Goal: Task Accomplishment & Management: Use online tool/utility

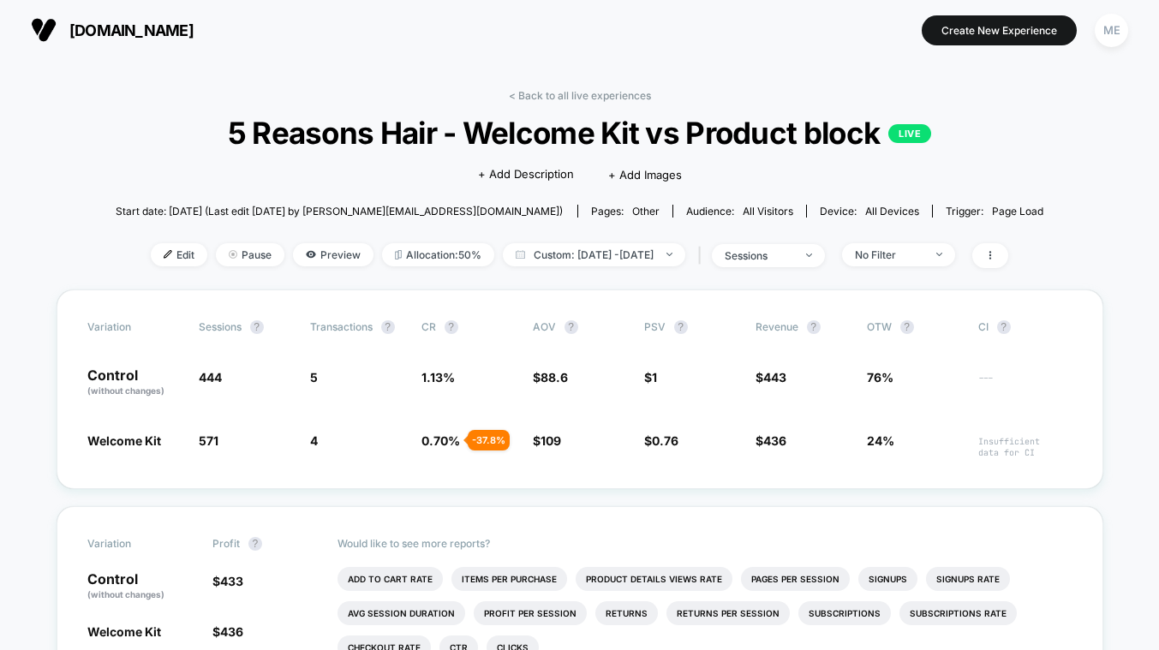
click at [98, 32] on span "[DOMAIN_NAME]" at bounding box center [131, 30] width 124 height 18
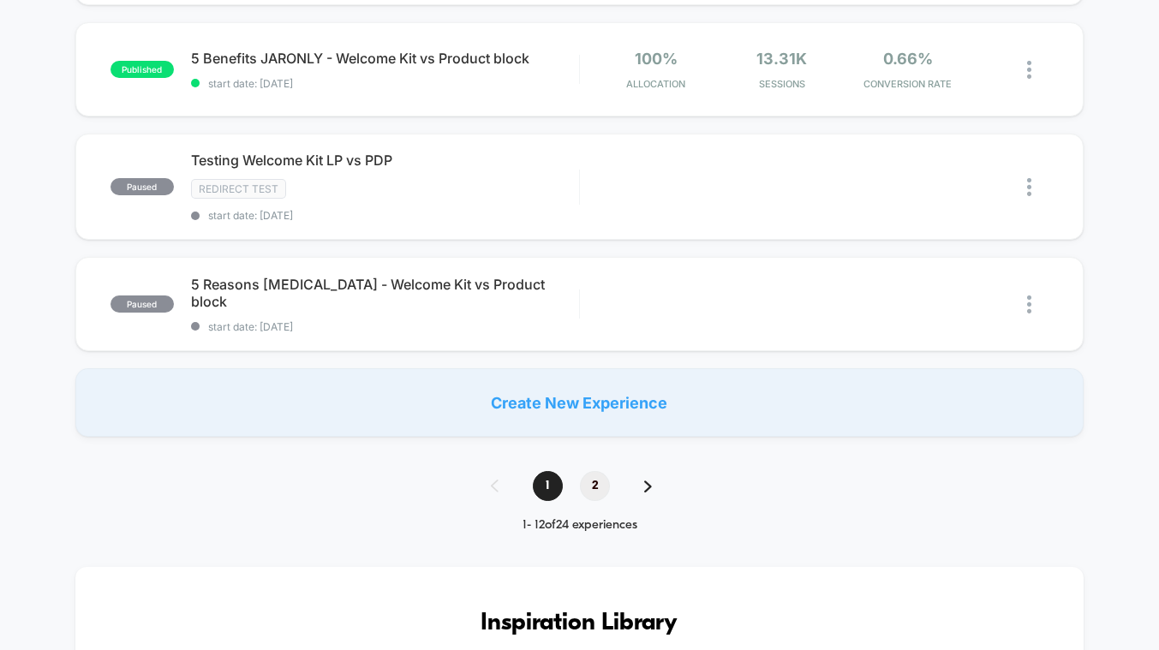
click at [596, 472] on span "2" at bounding box center [595, 486] width 30 height 30
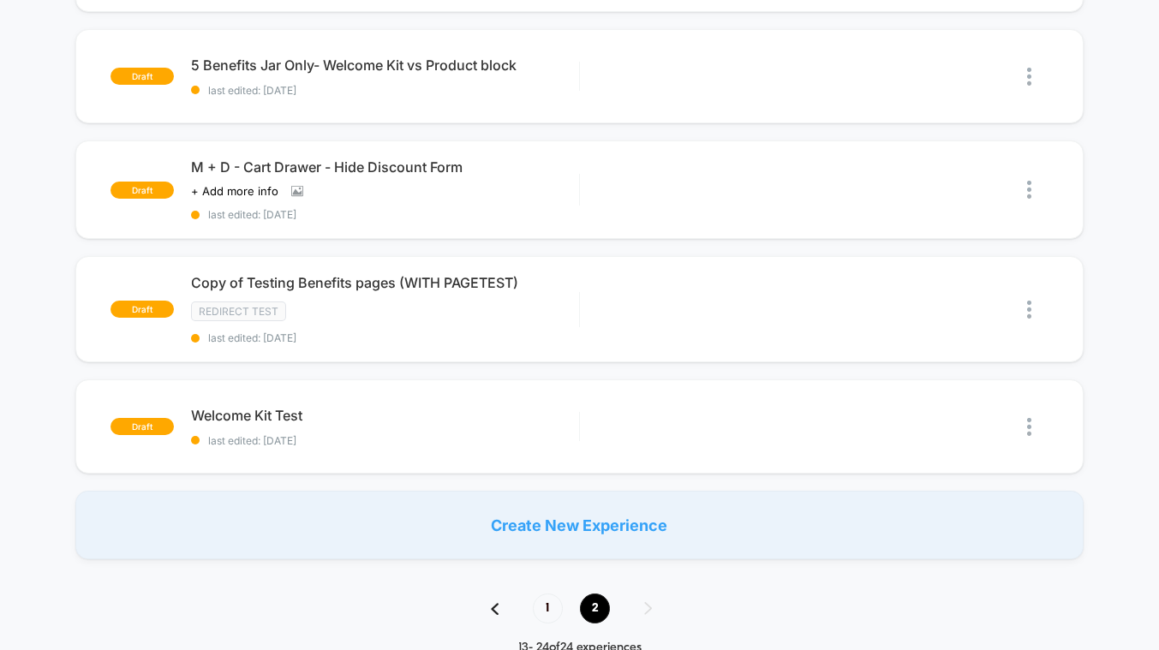
scroll to position [1070, 0]
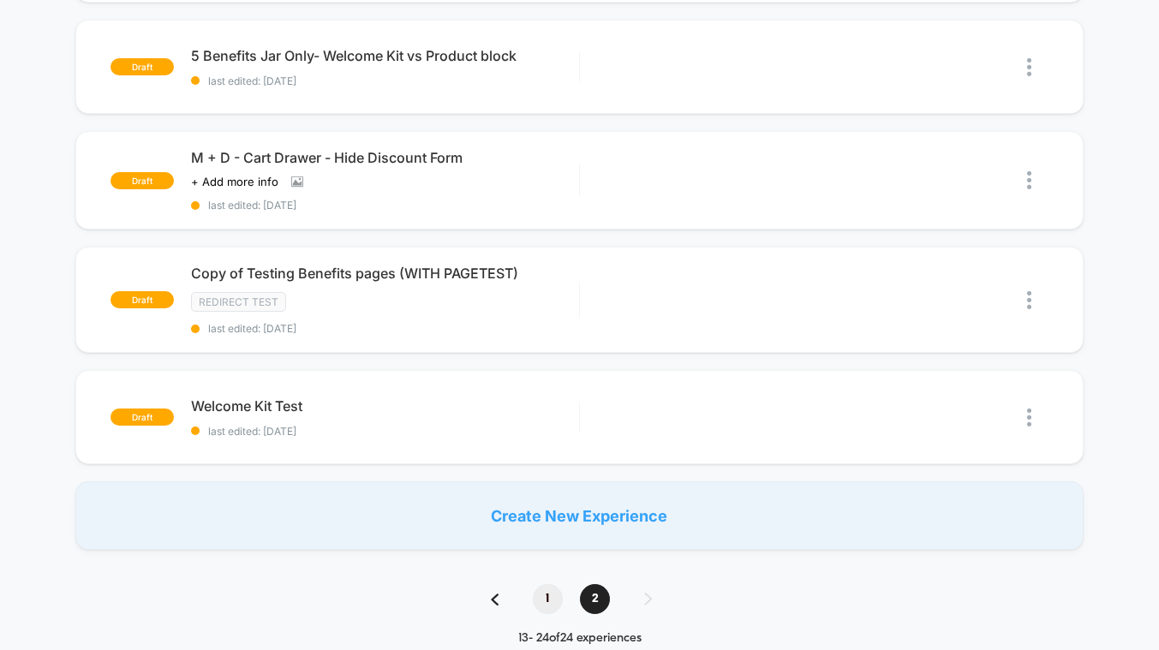
click at [542, 599] on span "1" at bounding box center [548, 599] width 30 height 30
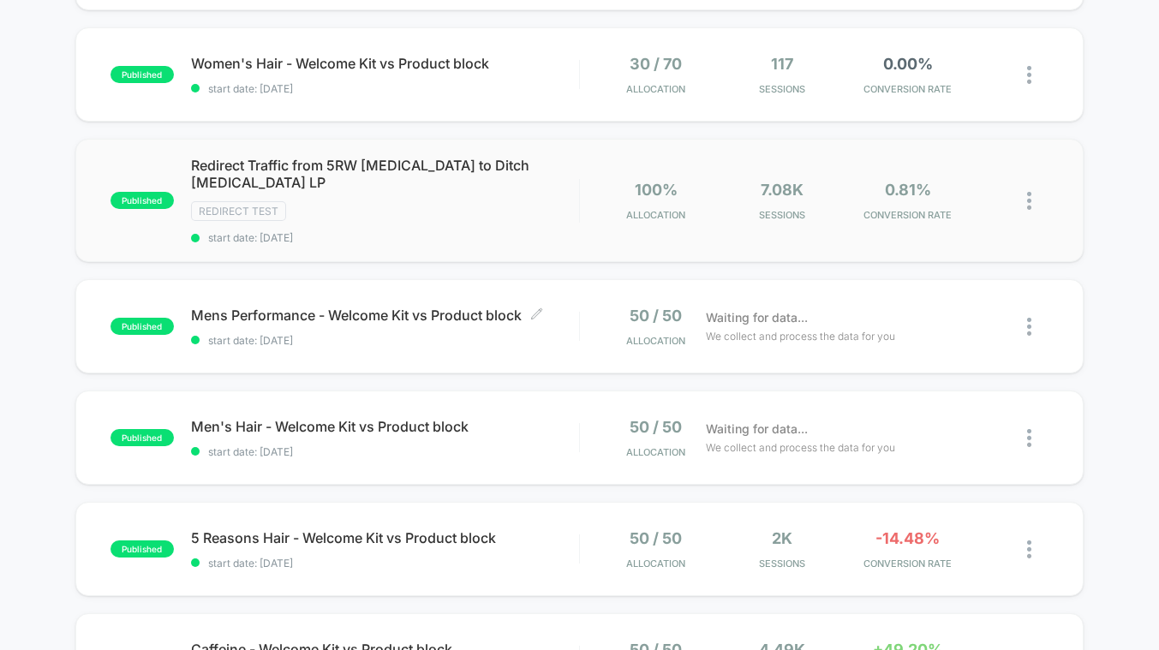
scroll to position [11, 0]
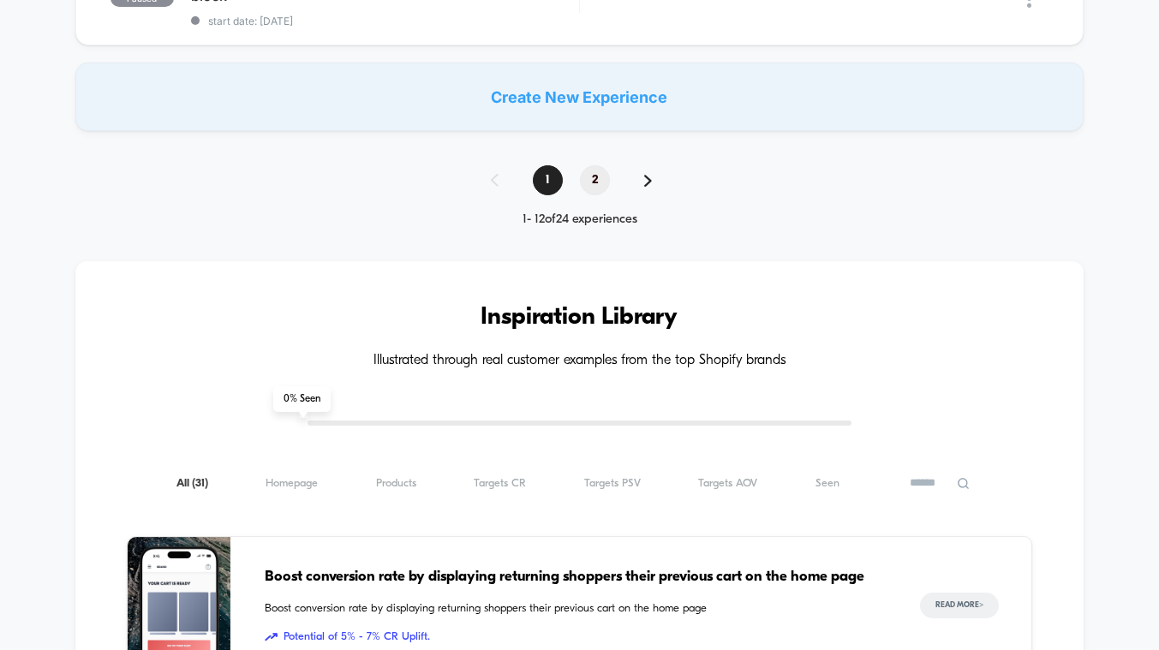
click at [597, 165] on span "2" at bounding box center [595, 180] width 30 height 30
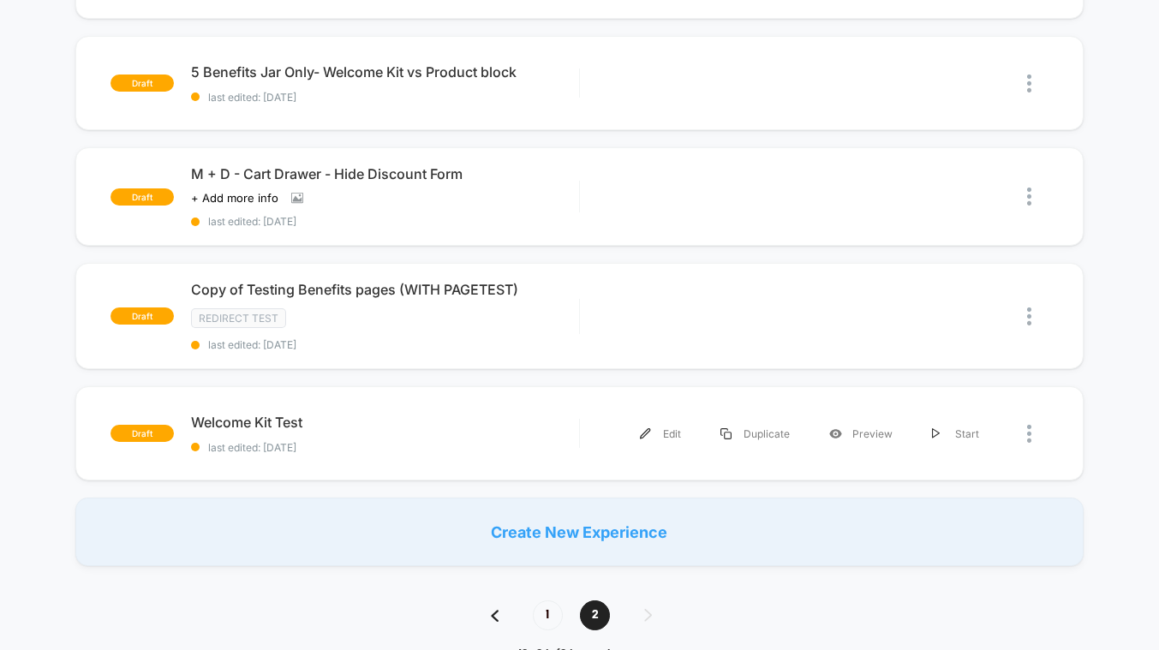
scroll to position [1136, 0]
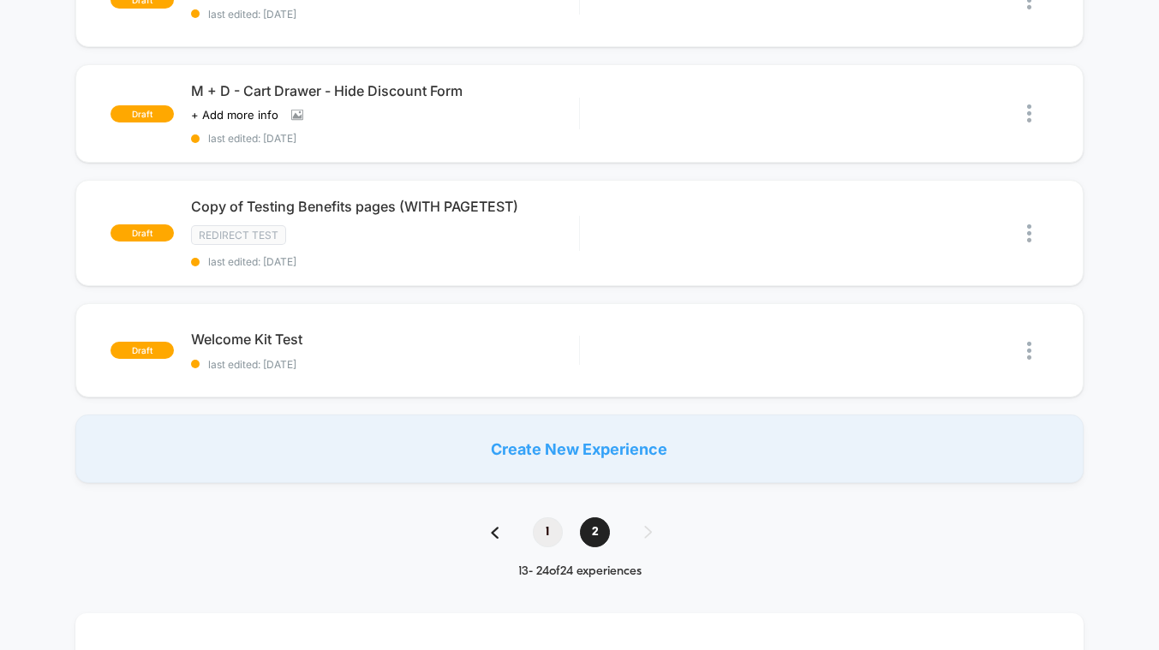
click at [548, 531] on span "1" at bounding box center [548, 532] width 30 height 30
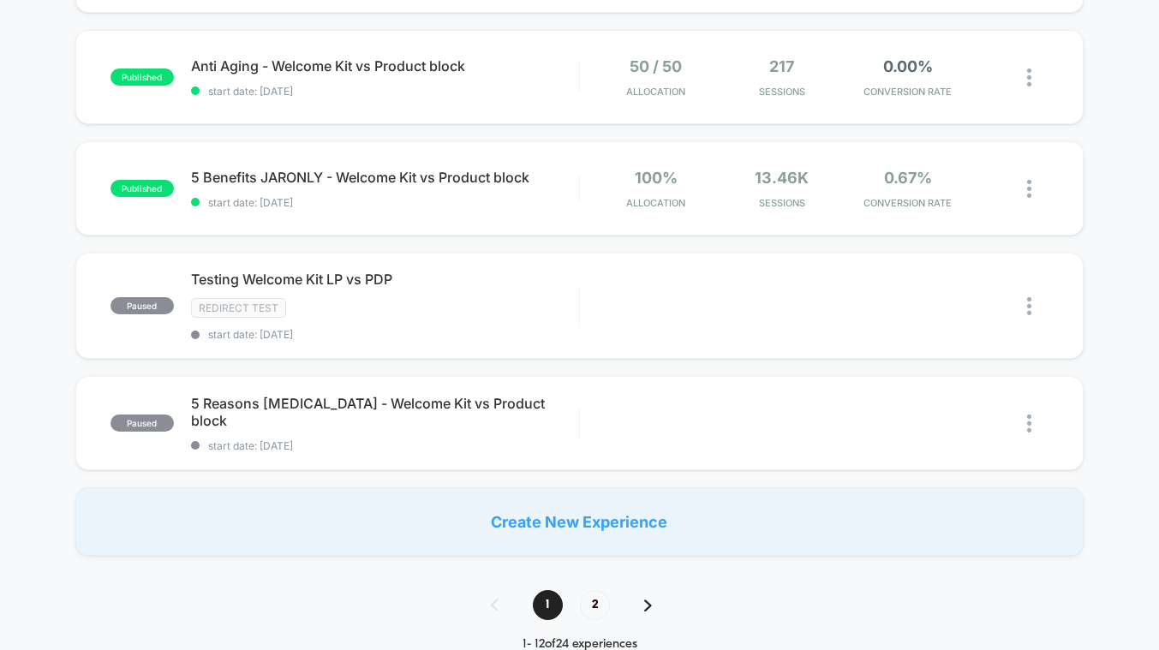
scroll to position [1074, 0]
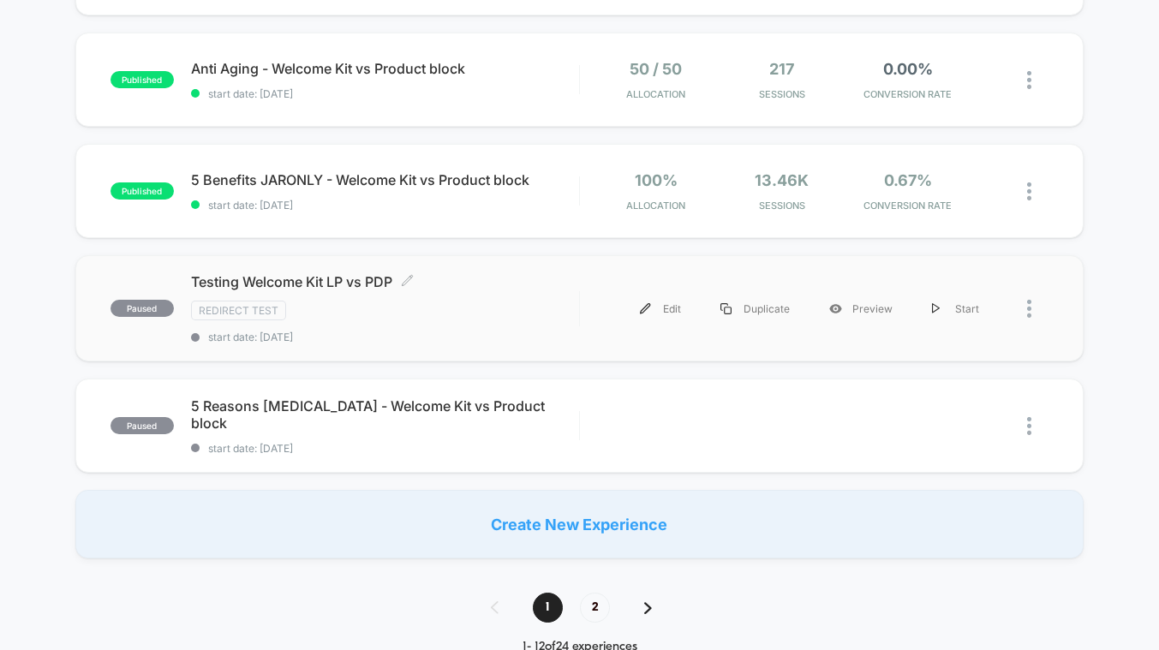
click at [530, 301] on div "Redirect Test" at bounding box center [385, 311] width 388 height 20
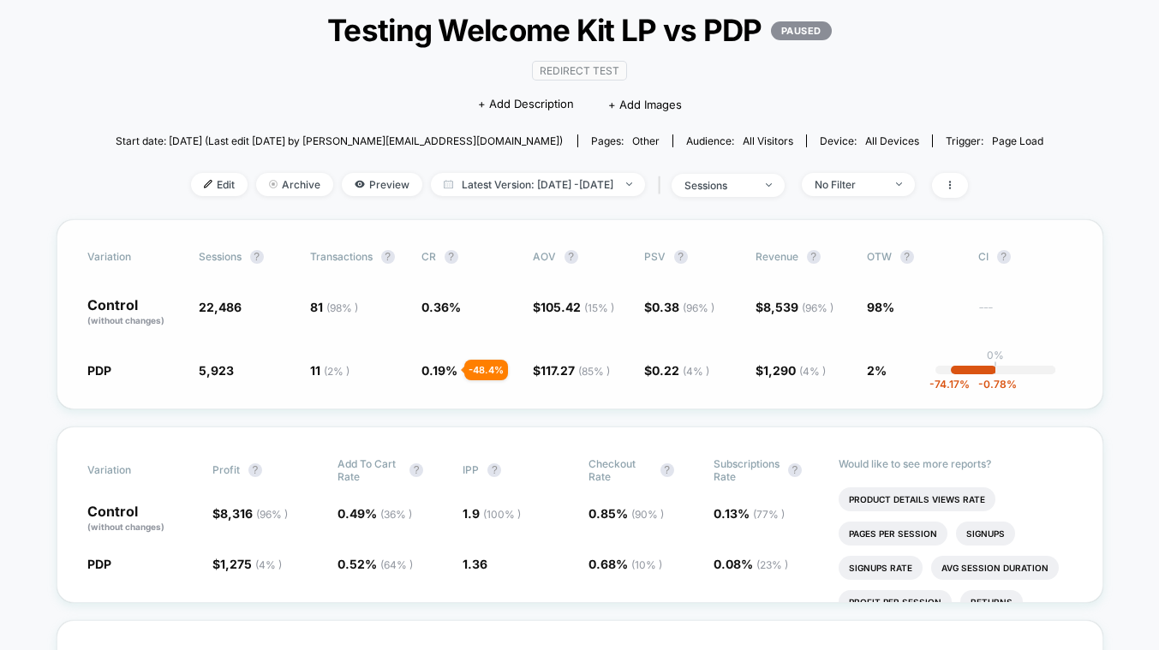
scroll to position [134, 0]
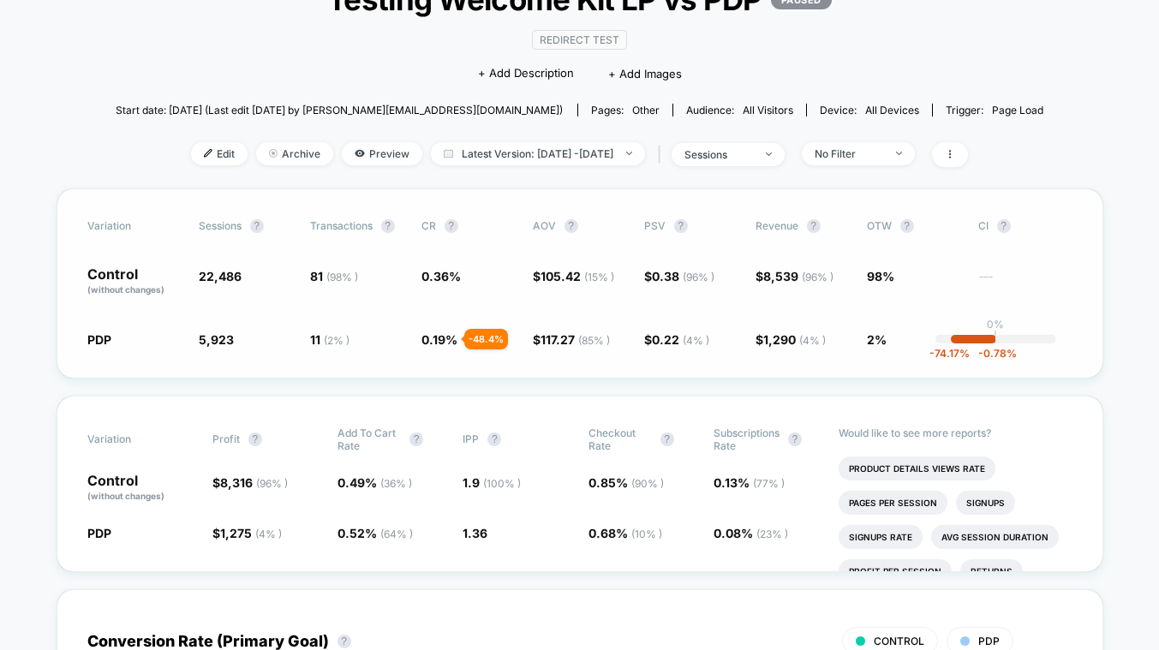
drag, startPoint x: 310, startPoint y: 273, endPoint x: 324, endPoint y: 335, distance: 63.2
click at [321, 318] on div "Variation Sessions ? Transactions ? CR ? AOV ? PSV ? Revenue ? OTW ? CI ? Contr…" at bounding box center [580, 283] width 1047 height 190
drag, startPoint x: 327, startPoint y: 365, endPoint x: 311, endPoint y: 335, distance: 34.1
click at [327, 365] on div "Variation Sessions ? Transactions ? CR ? AOV ? PSV ? Revenue ? OTW ? CI ? Contr…" at bounding box center [580, 283] width 1047 height 190
click at [234, 272] on span "22,486" at bounding box center [220, 276] width 43 height 15
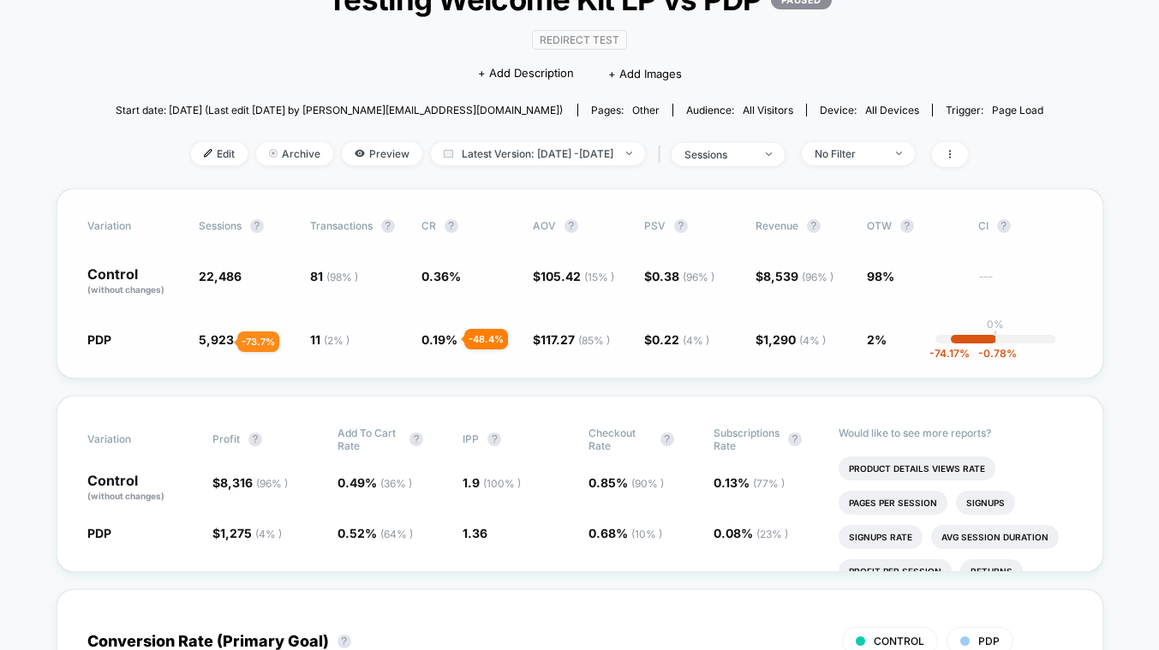
click at [217, 342] on span "5,923" at bounding box center [216, 339] width 35 height 15
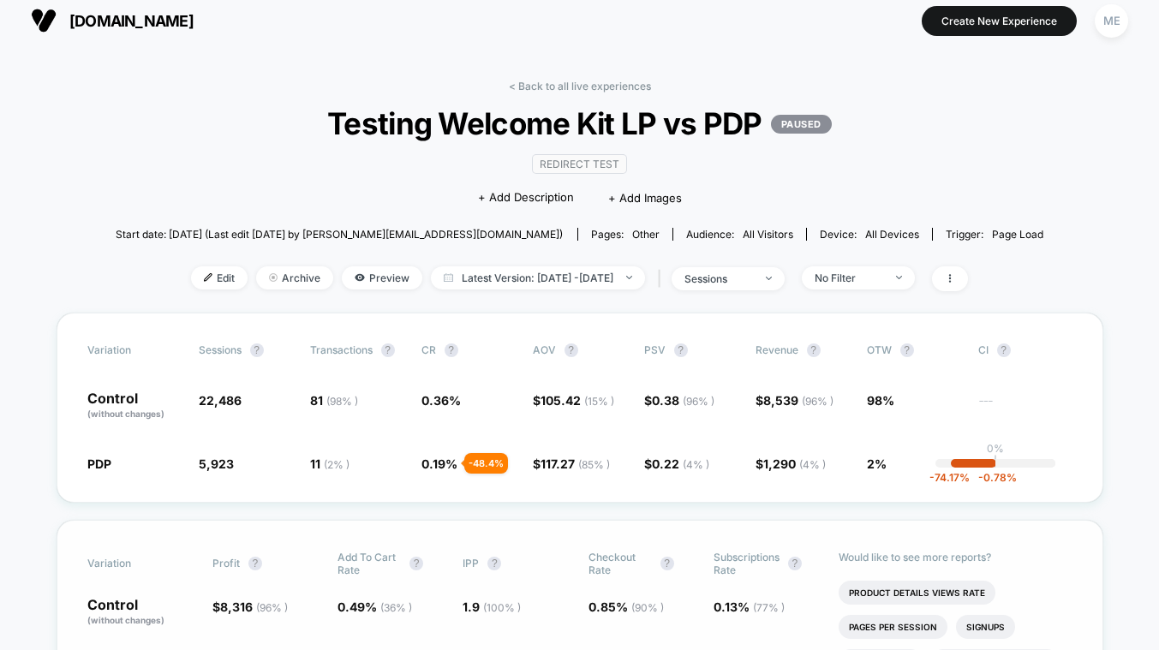
scroll to position [0, 0]
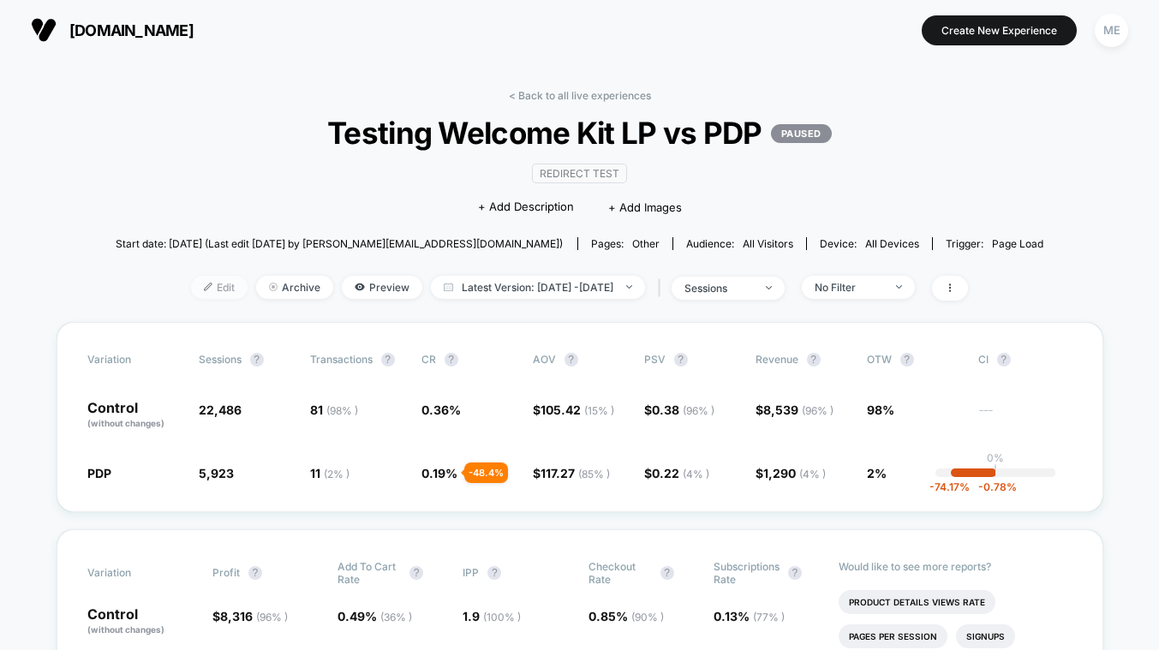
click at [191, 282] on span "Edit" at bounding box center [219, 287] width 57 height 23
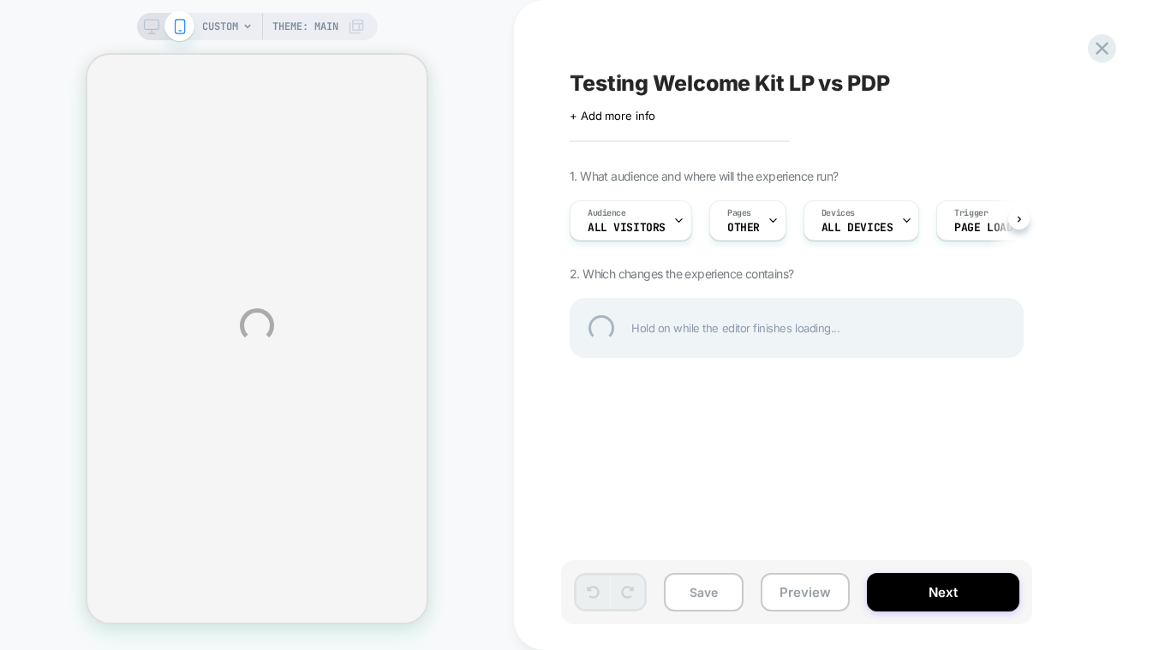
click at [934, 601] on div "CUSTOM Theme: MAIN Testing Welcome Kit LP vs PDP Click to edit experience detai…" at bounding box center [579, 325] width 1159 height 650
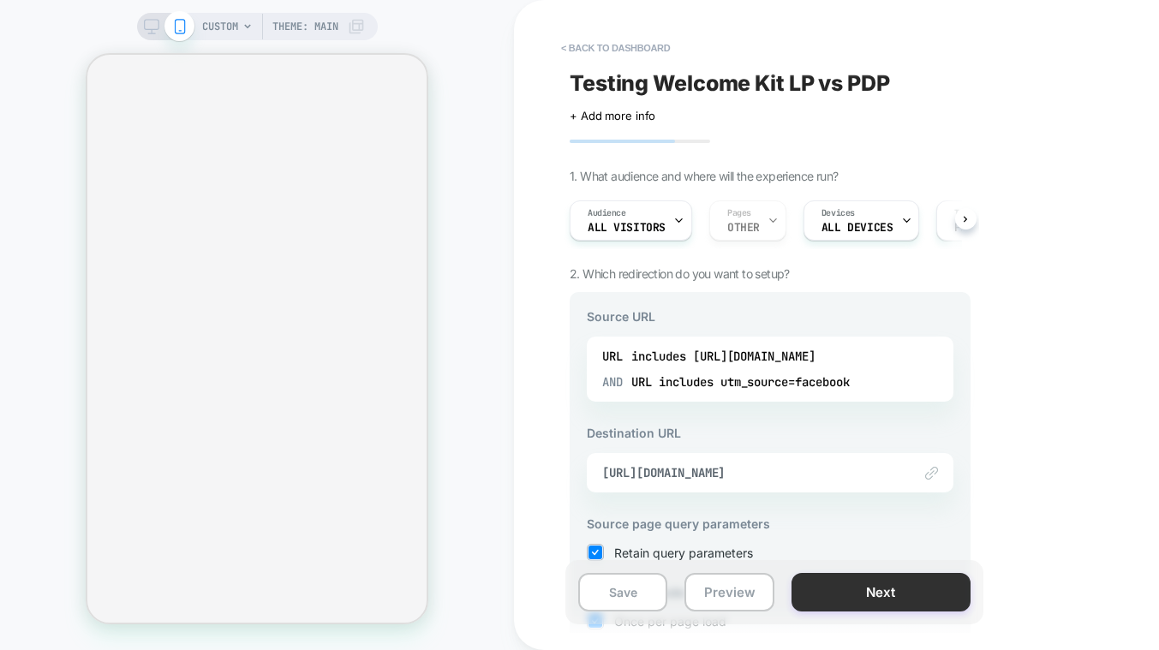
click at [907, 597] on button "Next" at bounding box center [880, 592] width 179 height 39
click at [588, 39] on button "< back to dashboard" at bounding box center [615, 47] width 126 height 27
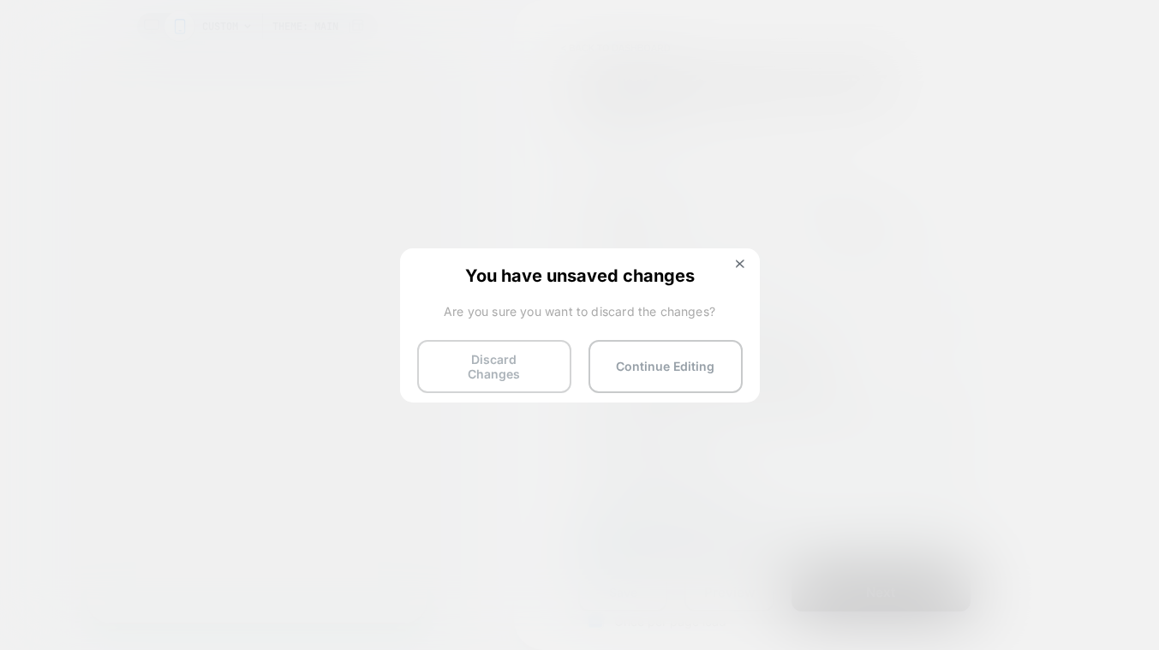
click at [517, 374] on button "Discard Changes" at bounding box center [494, 366] width 154 height 53
